Goal: Task Accomplishment & Management: Manage account settings

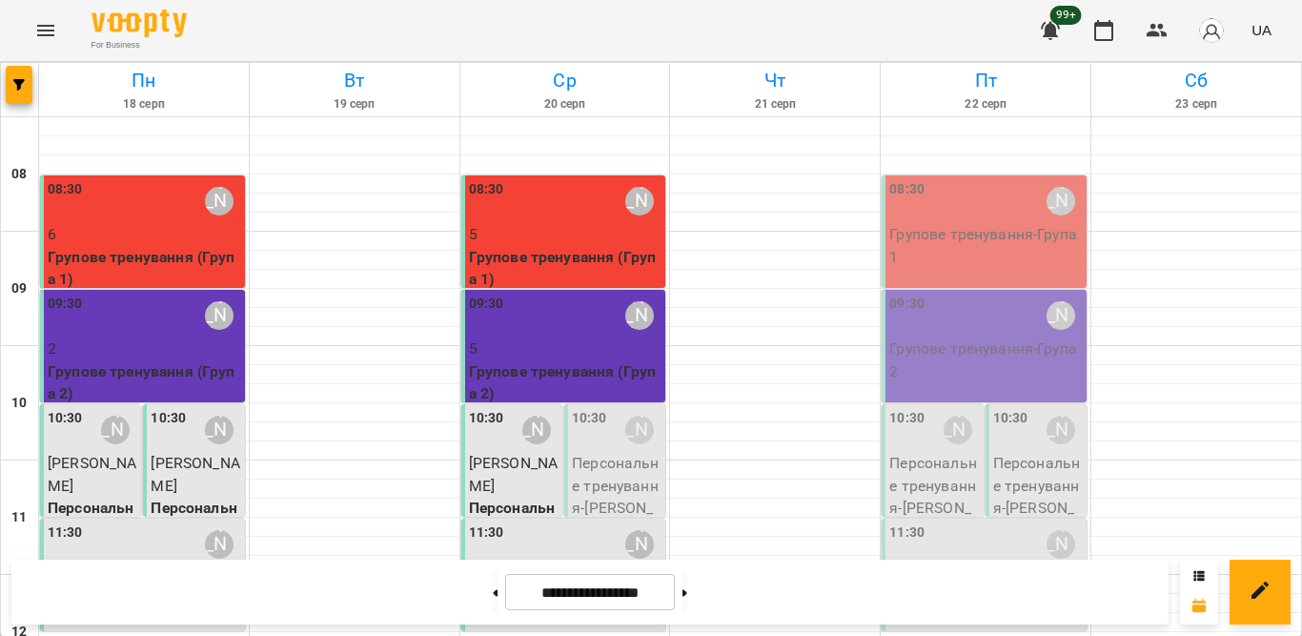
scroll to position [191, 0]
click at [325, 327] on div at bounding box center [355, 336] width 210 height 19
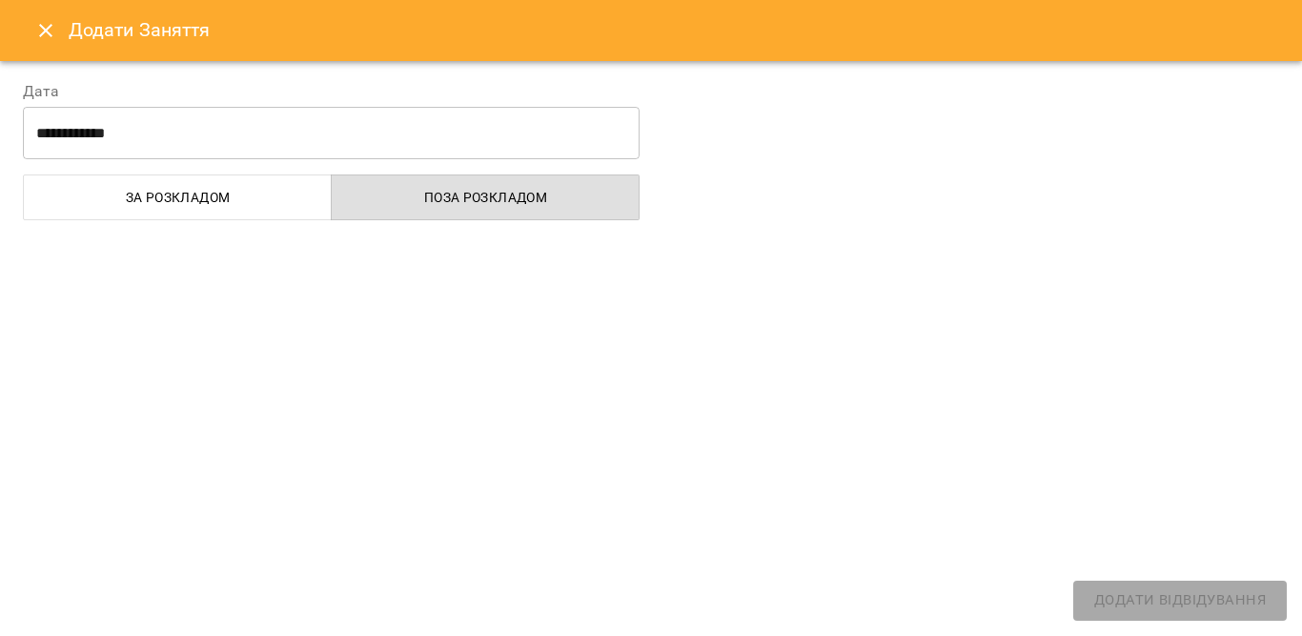
select select
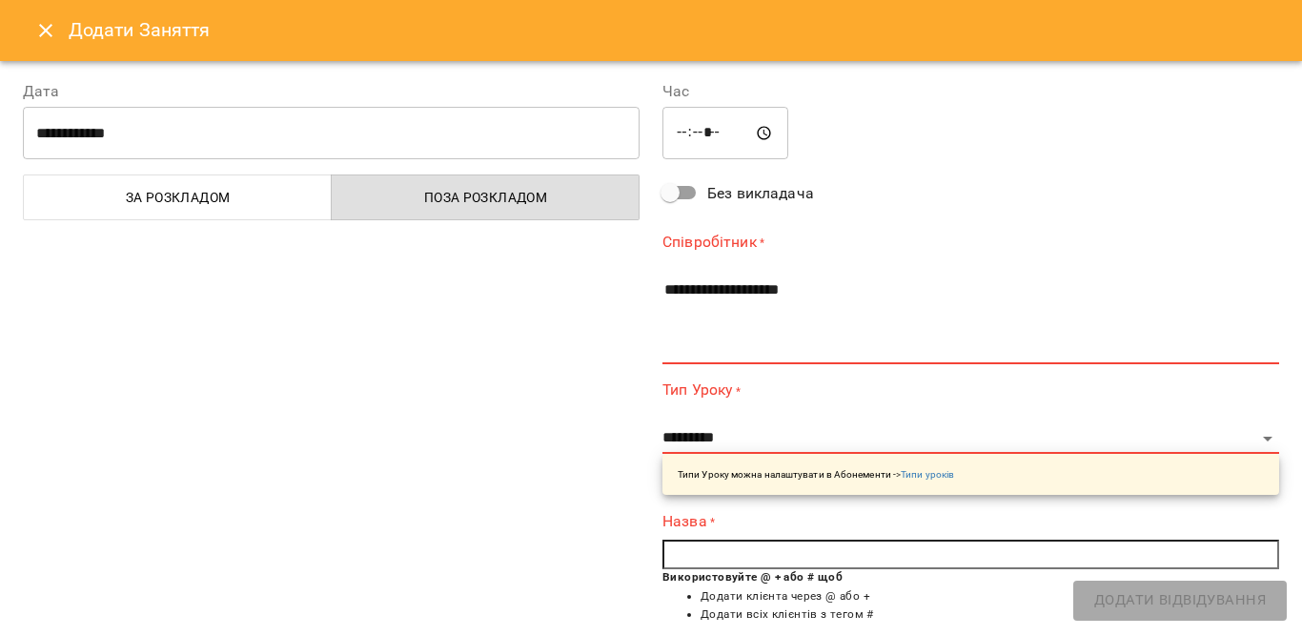
click at [36, 20] on icon "Close" at bounding box center [45, 30] width 23 height 23
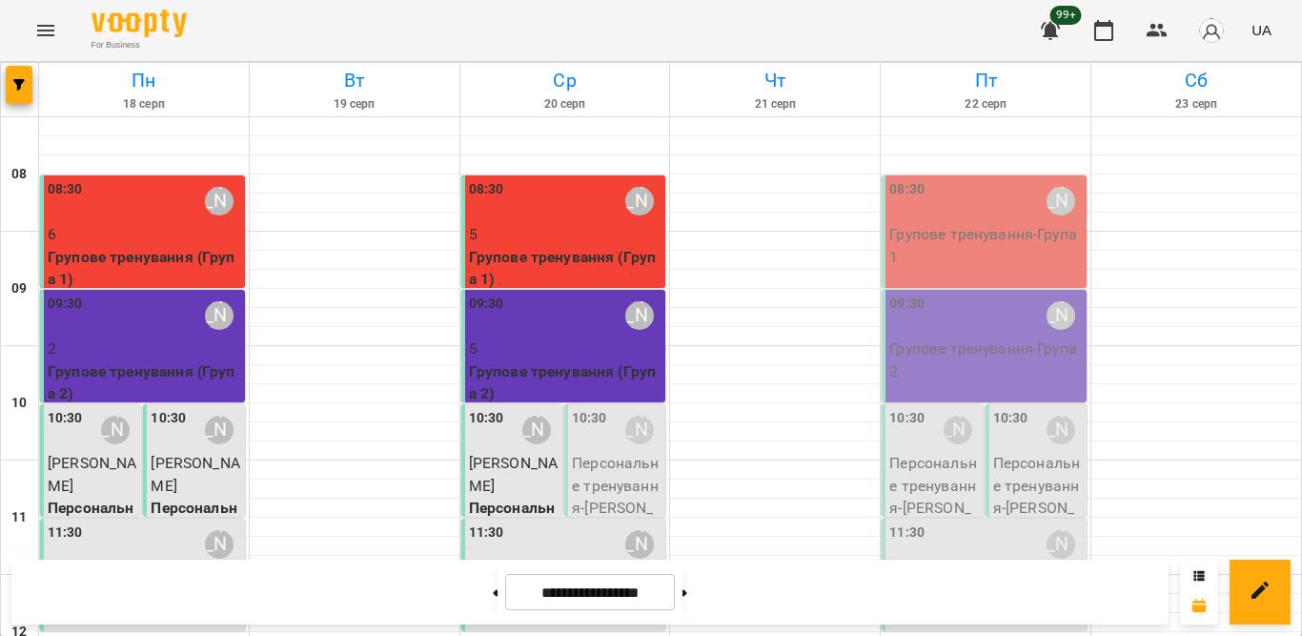
scroll to position [0, 0]
click at [157, 217] on div "08:30 [PERSON_NAME]" at bounding box center [144, 201] width 193 height 44
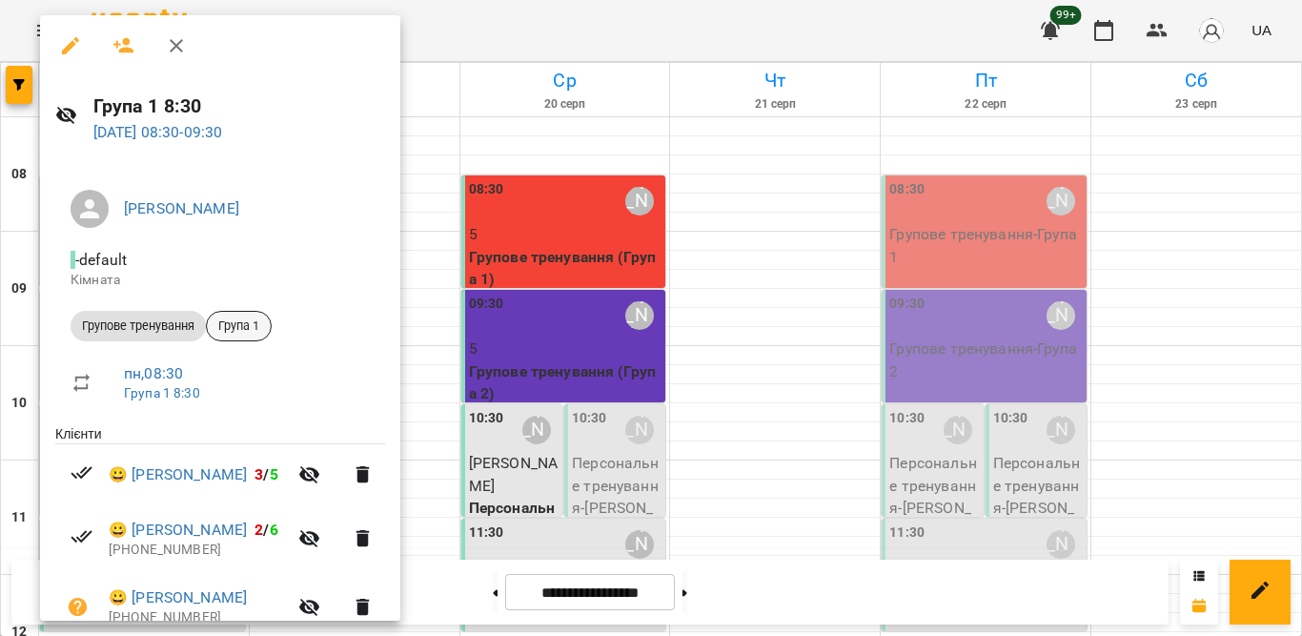
click at [247, 325] on span "Група 1" at bounding box center [239, 325] width 64 height 17
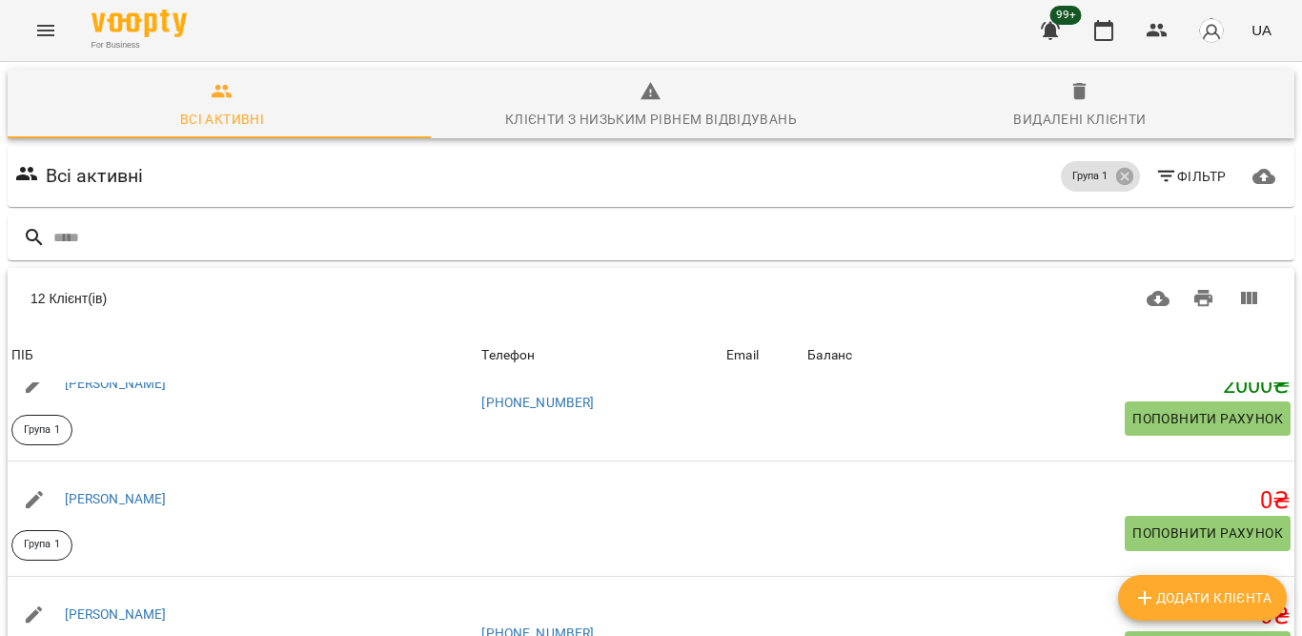
scroll to position [286, 0]
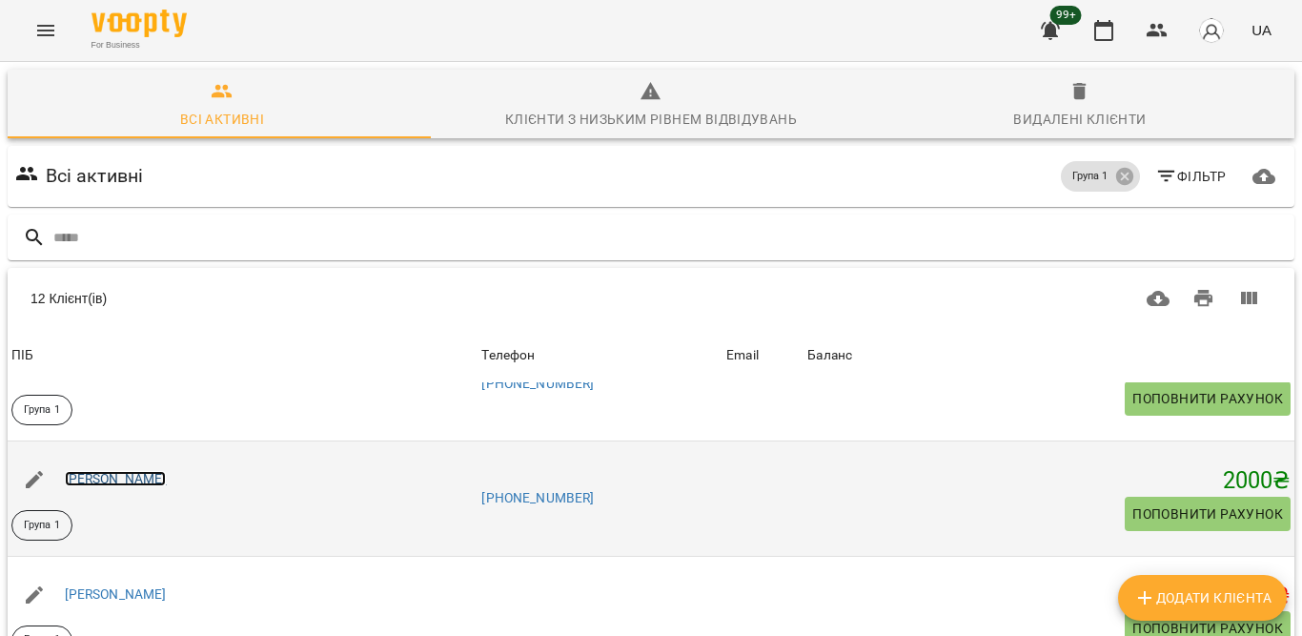
click at [148, 480] on link "[PERSON_NAME]" at bounding box center [116, 478] width 102 height 15
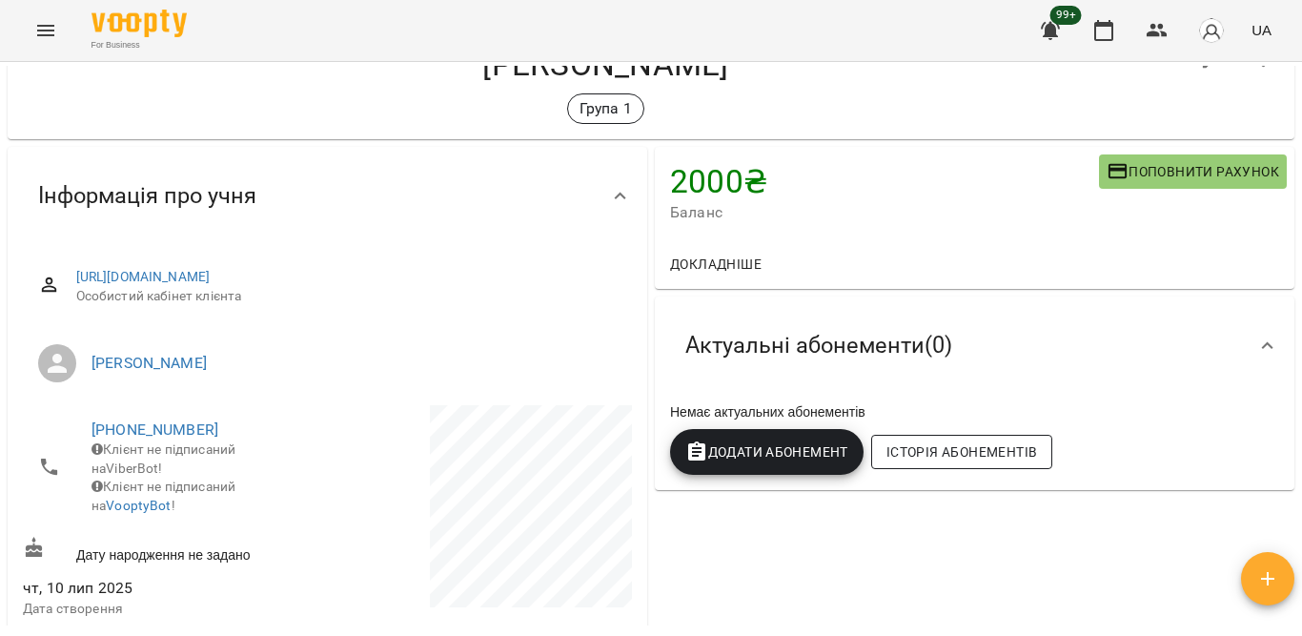
scroll to position [95, 0]
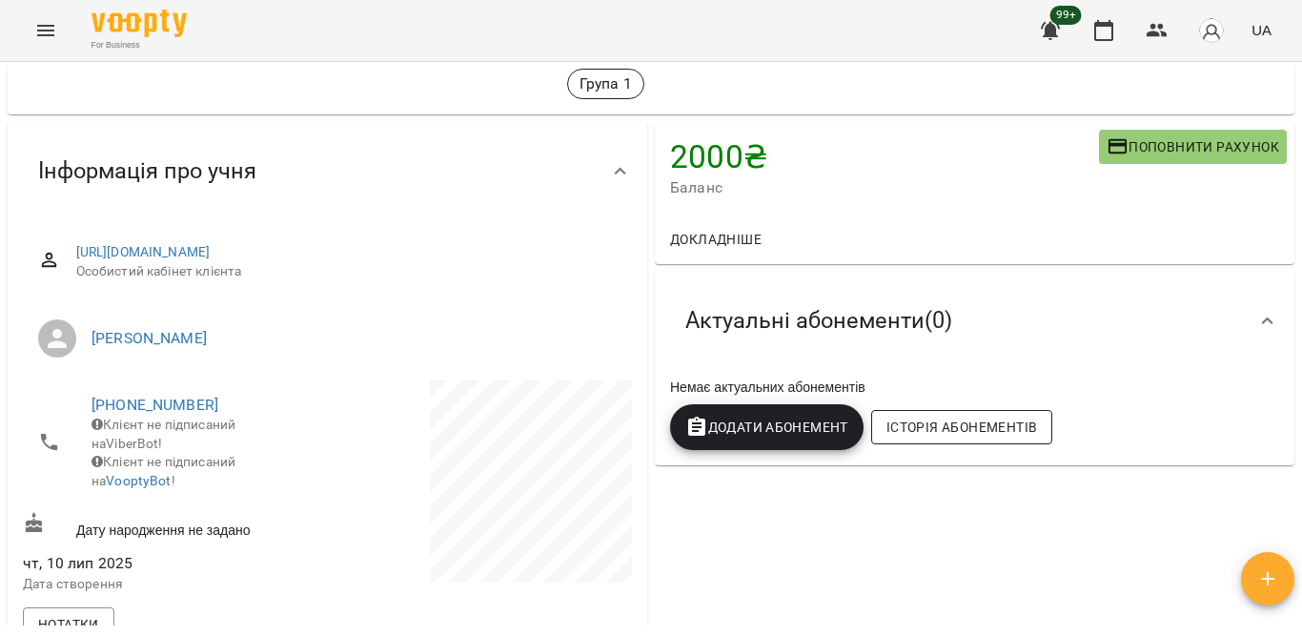
click at [946, 416] on button "Історія абонементів" at bounding box center [961, 427] width 181 height 34
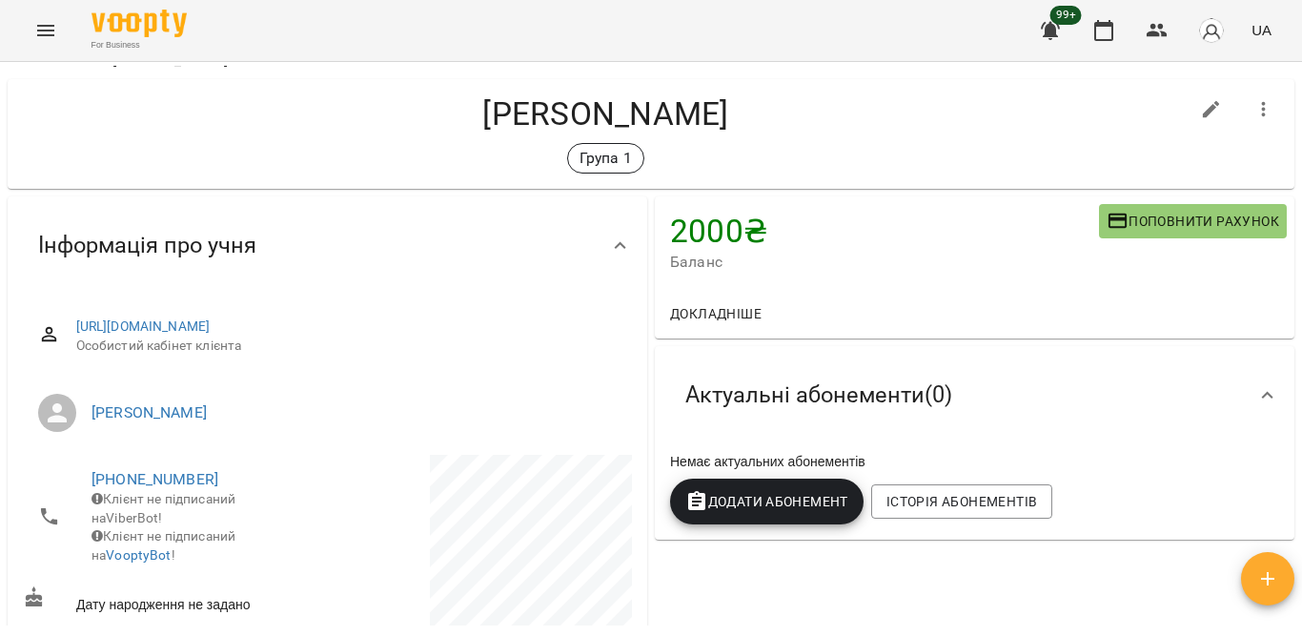
scroll to position [0, 0]
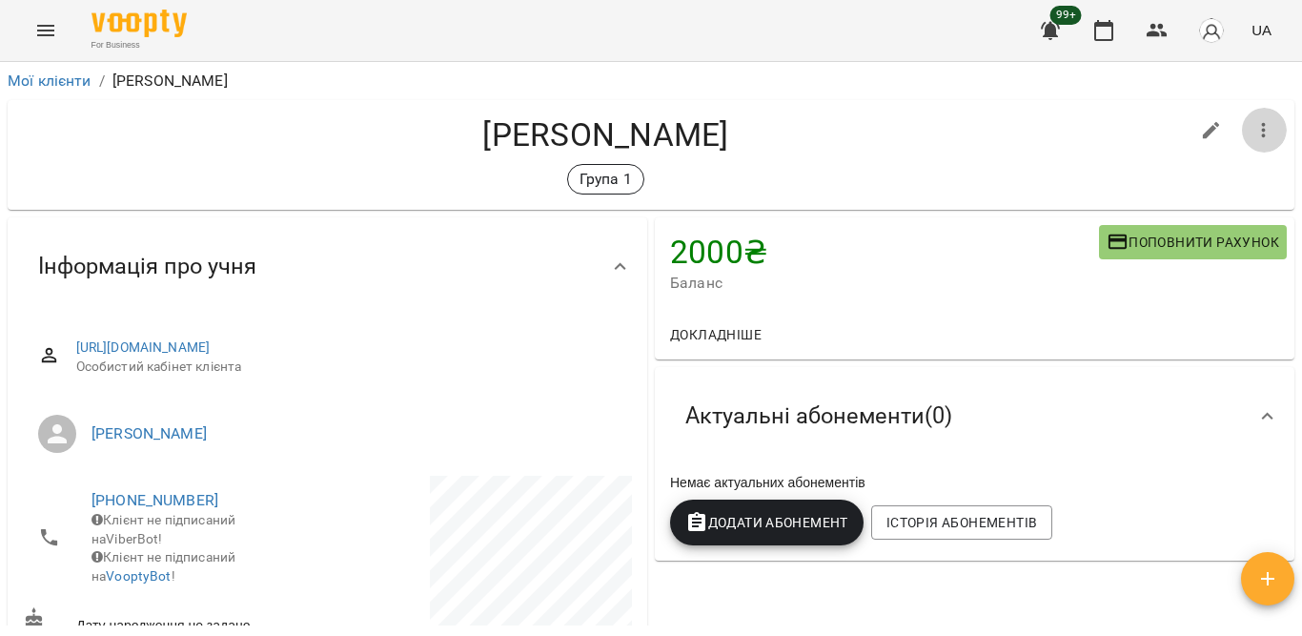
click at [1252, 119] on icon "button" at bounding box center [1263, 130] width 23 height 23
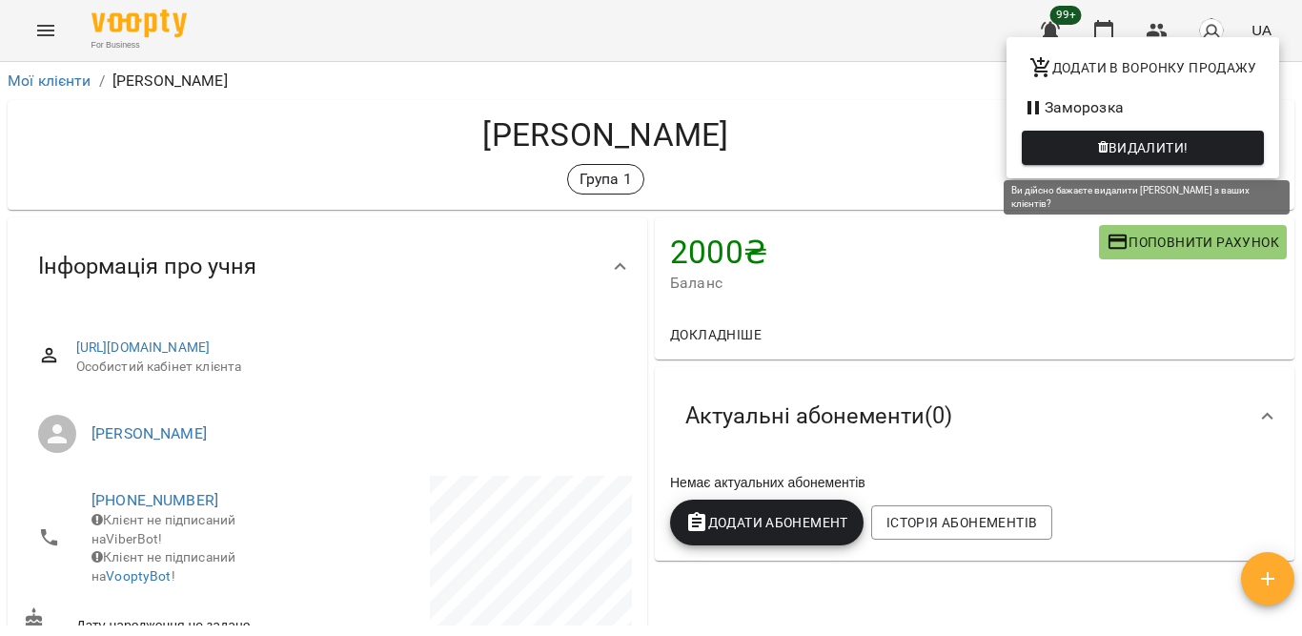
click at [1148, 146] on span "Видалити!" at bounding box center [1148, 147] width 80 height 23
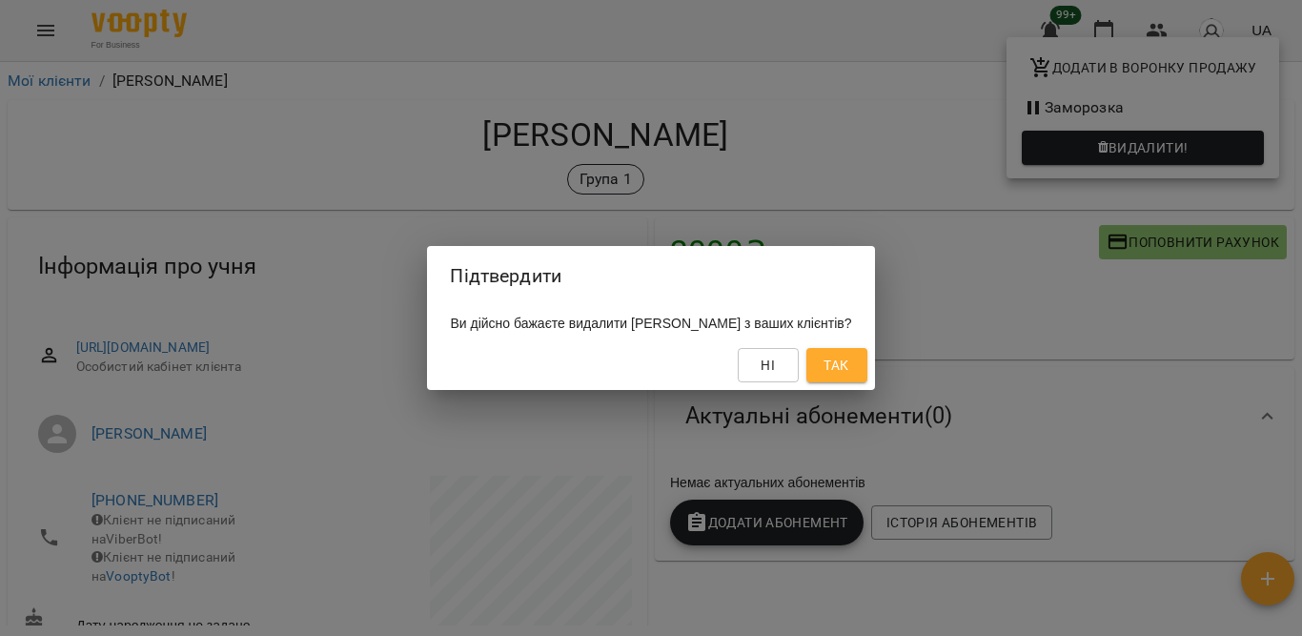
click at [844, 365] on button "Так" at bounding box center [836, 365] width 61 height 34
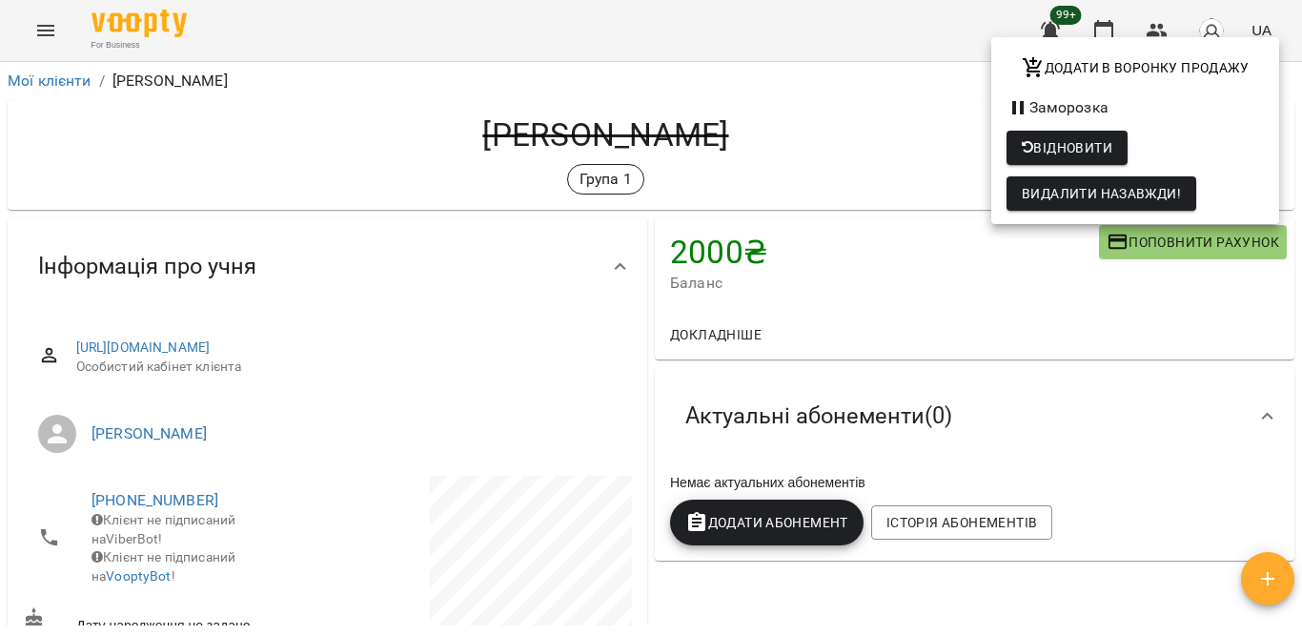
click at [936, 123] on div at bounding box center [651, 318] width 1302 height 636
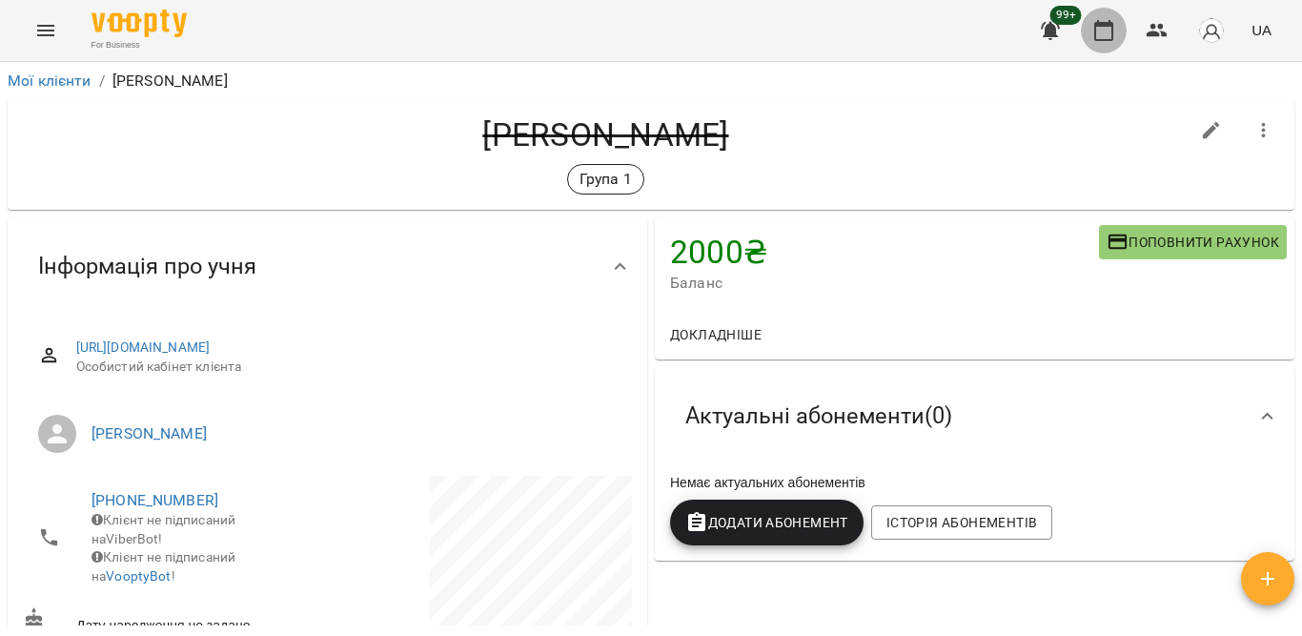
click at [1112, 22] on icon "button" at bounding box center [1103, 30] width 23 height 23
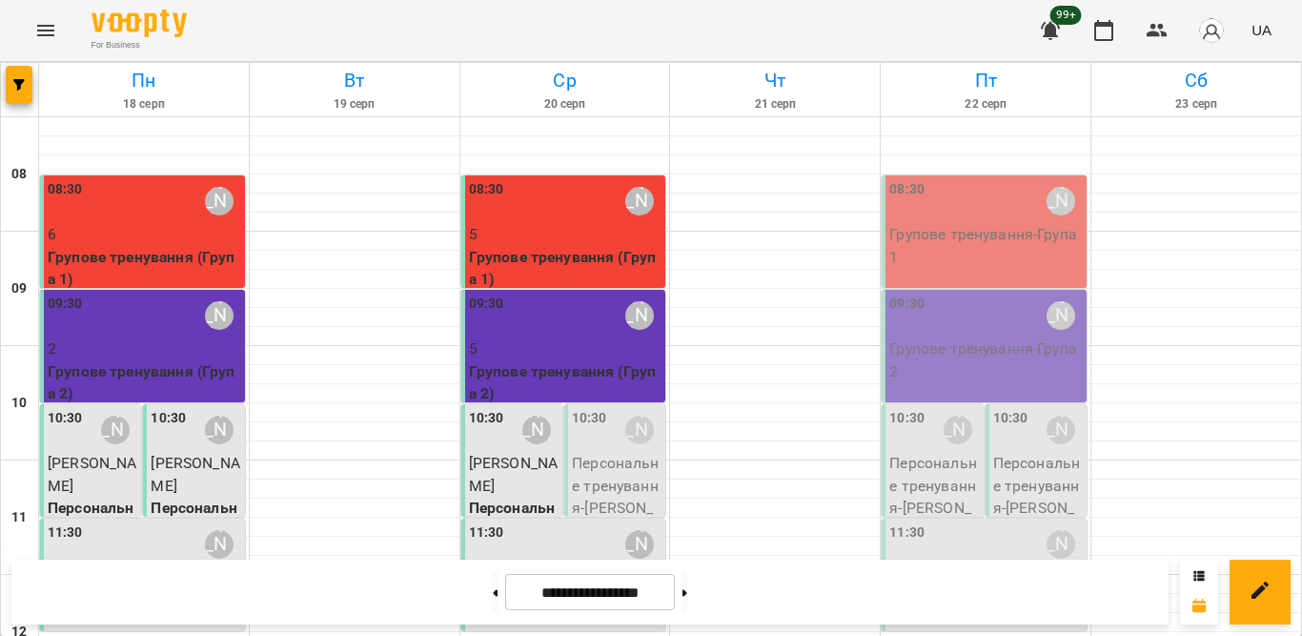
scroll to position [286, 0]
click at [617, 452] on p "Персональне тренування - [PERSON_NAME]" at bounding box center [617, 497] width 90 height 90
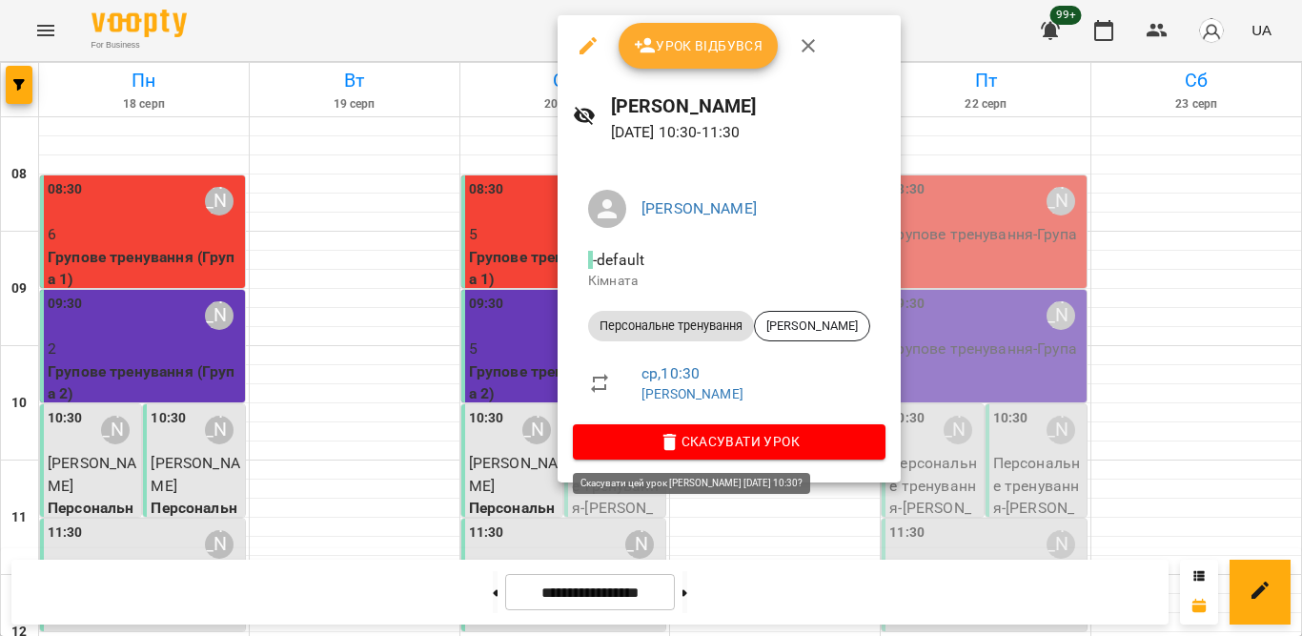
click at [684, 431] on span "Скасувати Урок" at bounding box center [729, 441] width 282 height 23
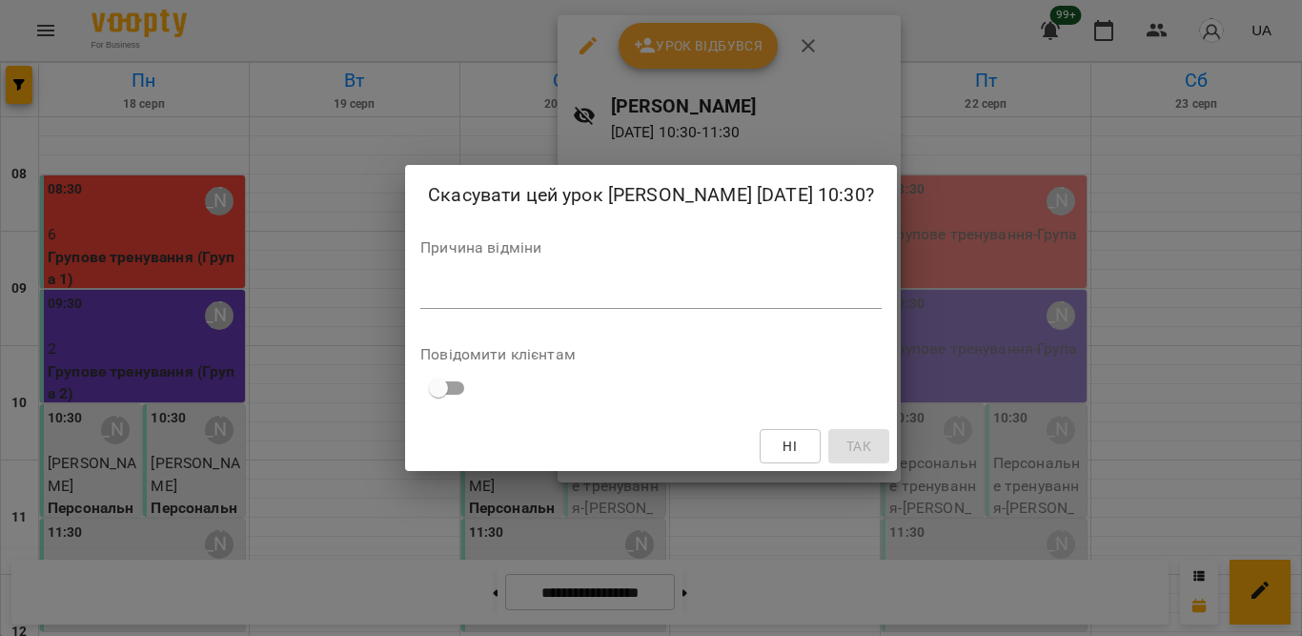
click at [605, 302] on textarea at bounding box center [650, 293] width 461 height 18
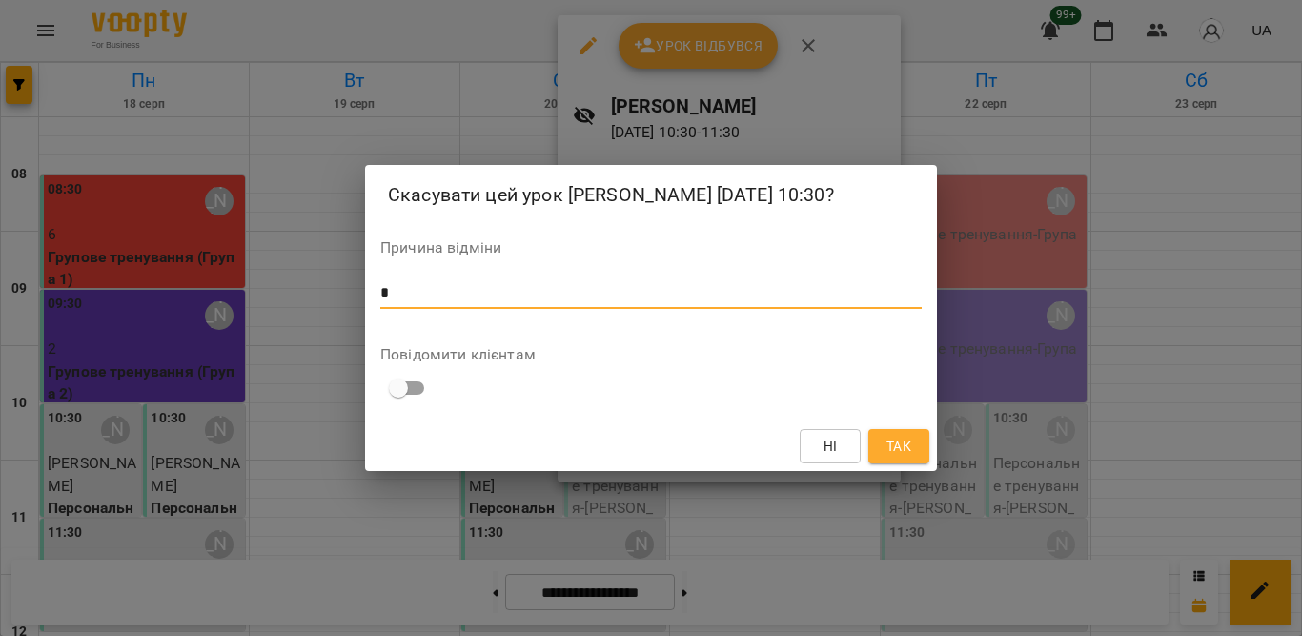
type textarea "*"
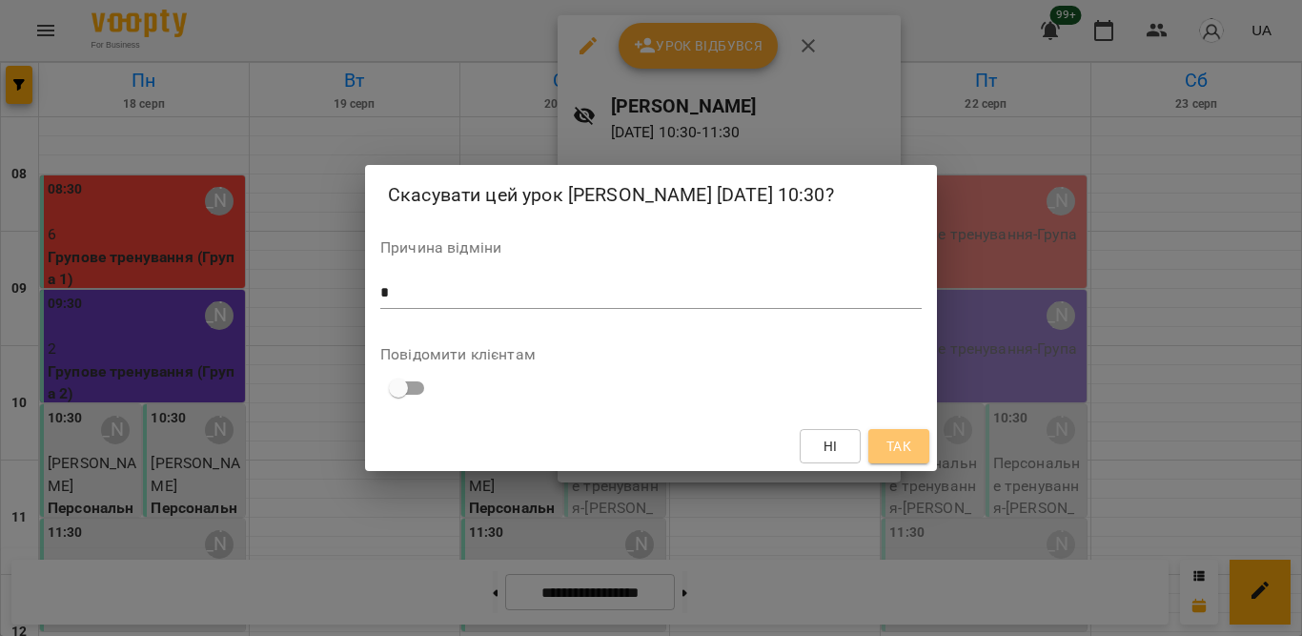
click at [904, 457] on span "Так" at bounding box center [898, 446] width 25 height 23
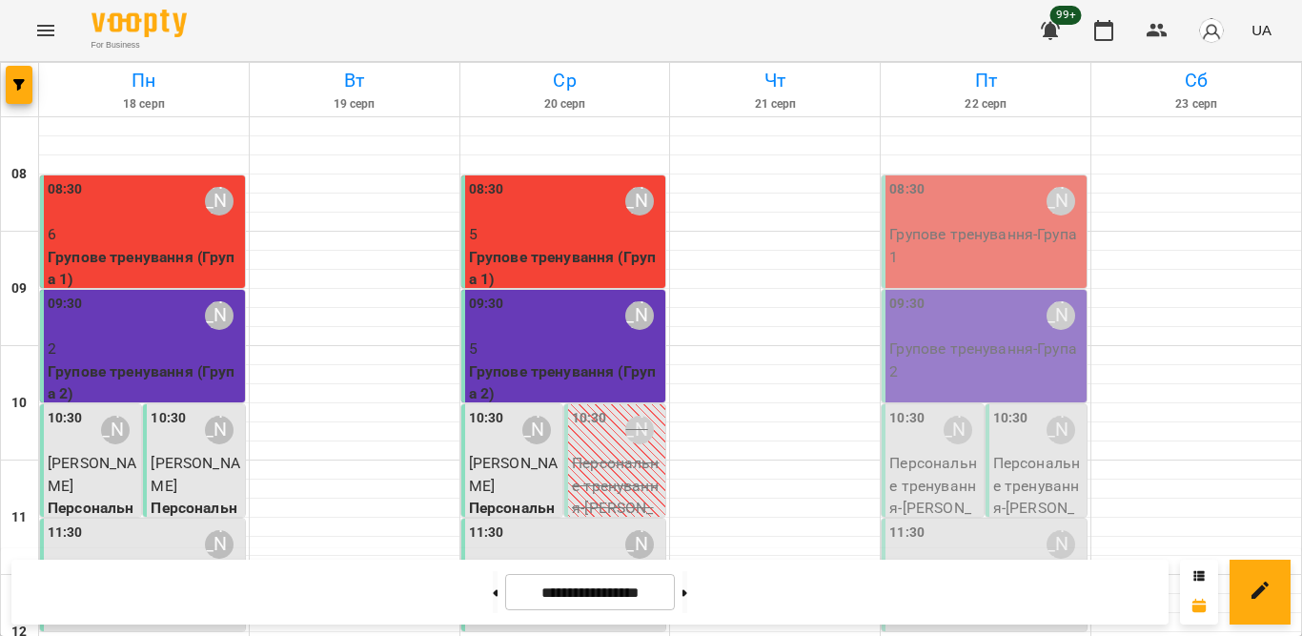
scroll to position [572, 0]
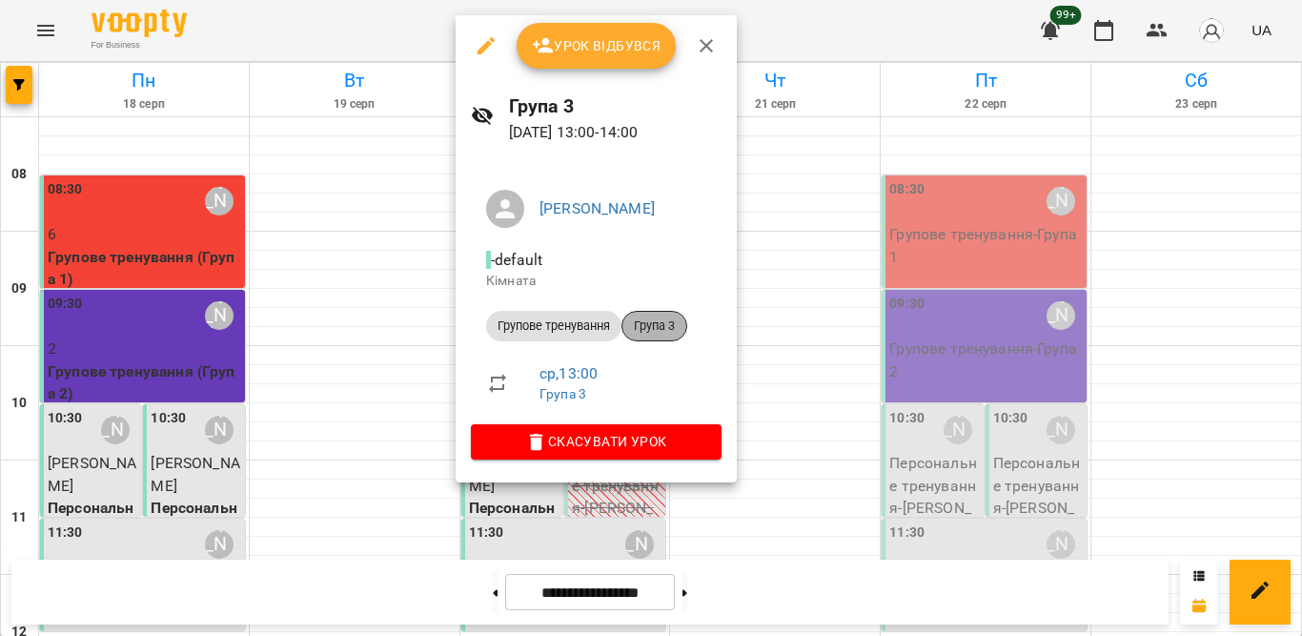
click at [648, 320] on span "Група 3" at bounding box center [654, 325] width 64 height 17
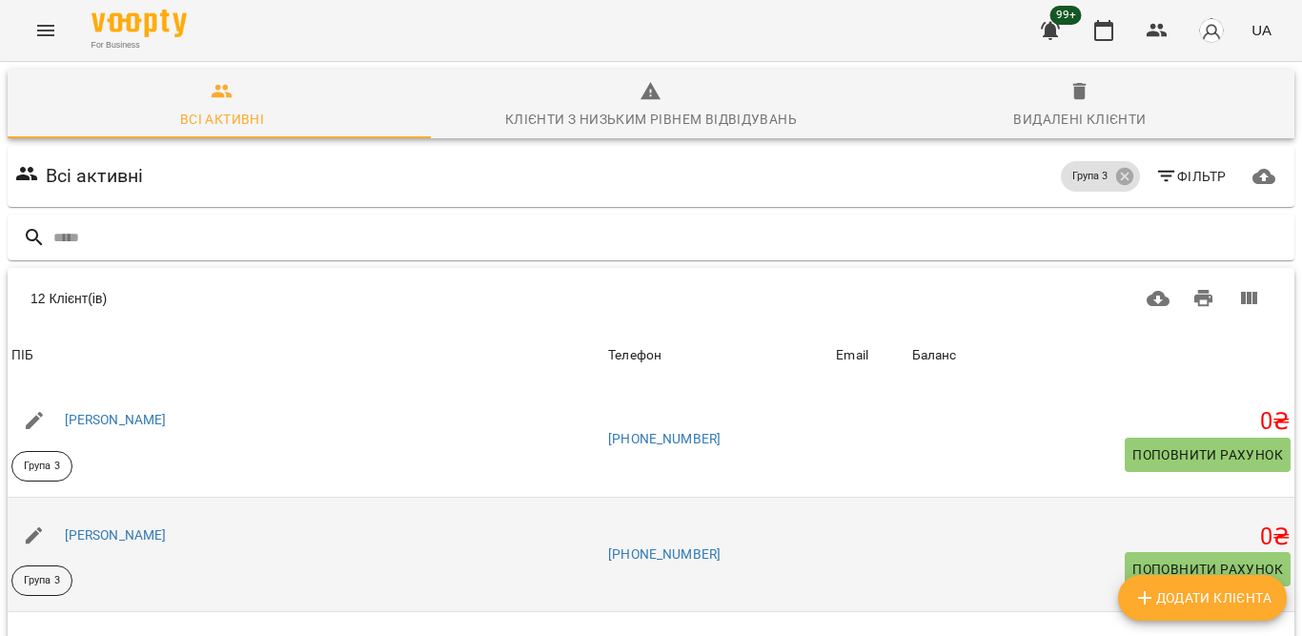
scroll to position [286, 0]
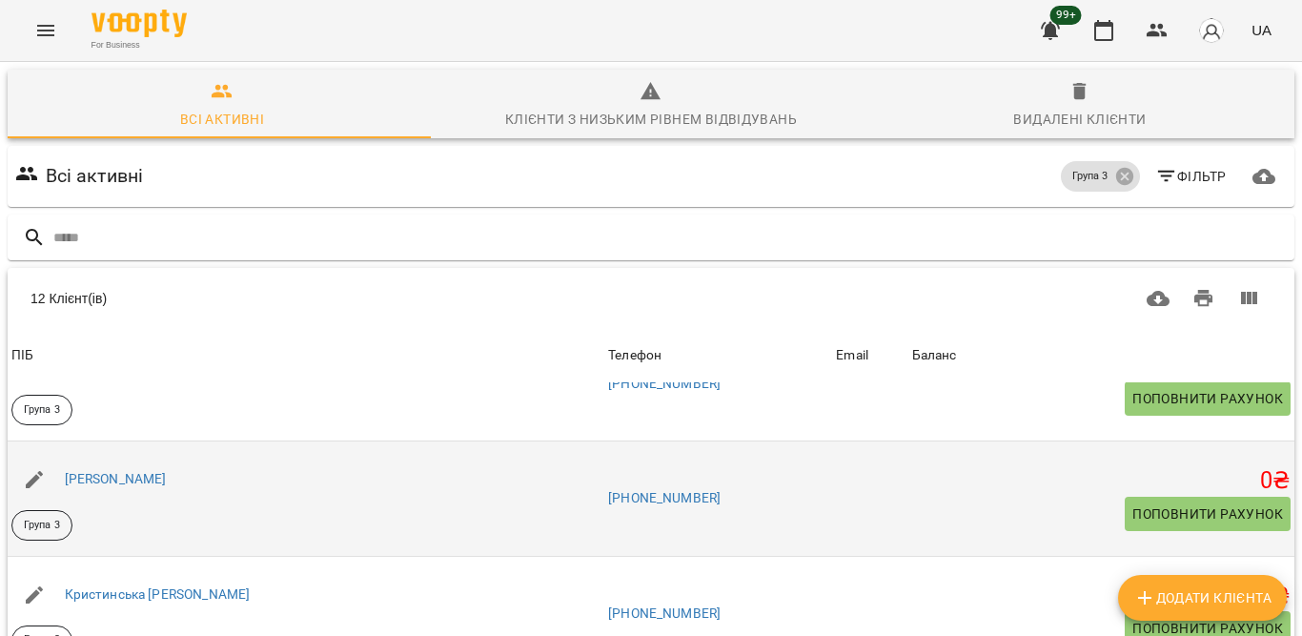
click at [118, 466] on div "[PERSON_NAME]" at bounding box center [116, 479] width 110 height 27
click at [115, 480] on link "[PERSON_NAME]" at bounding box center [116, 478] width 102 height 15
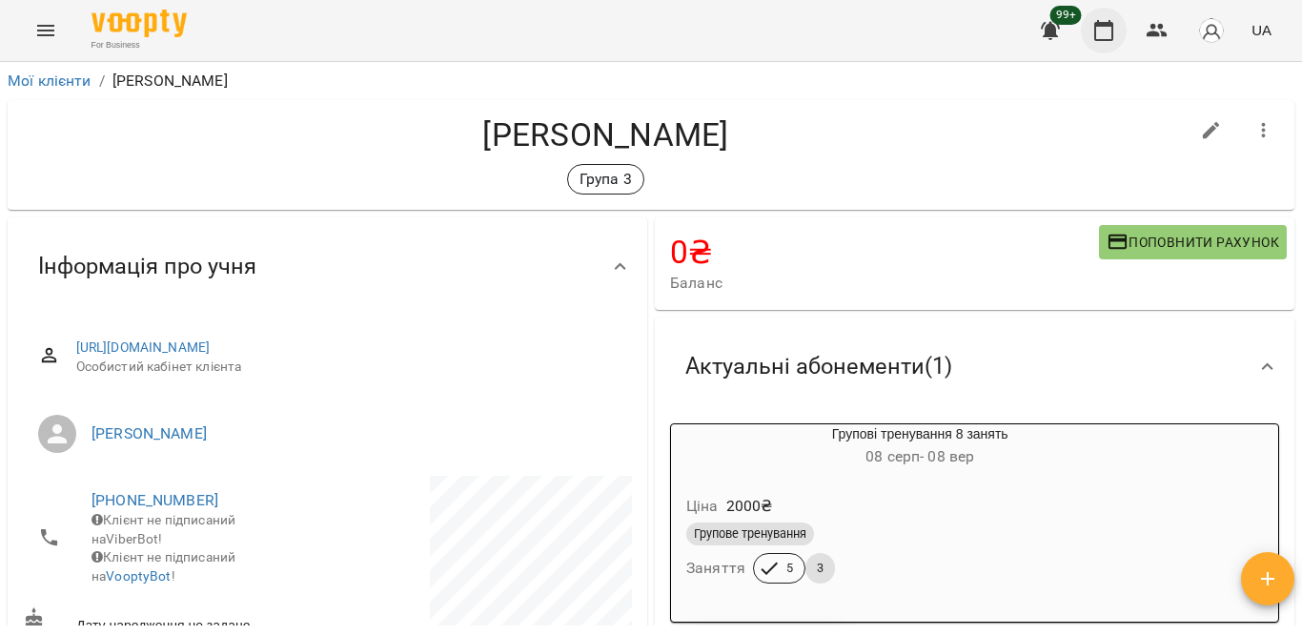
click at [1090, 35] on button "button" at bounding box center [1104, 31] width 46 height 46
